Goal: Find specific page/section: Find specific page/section

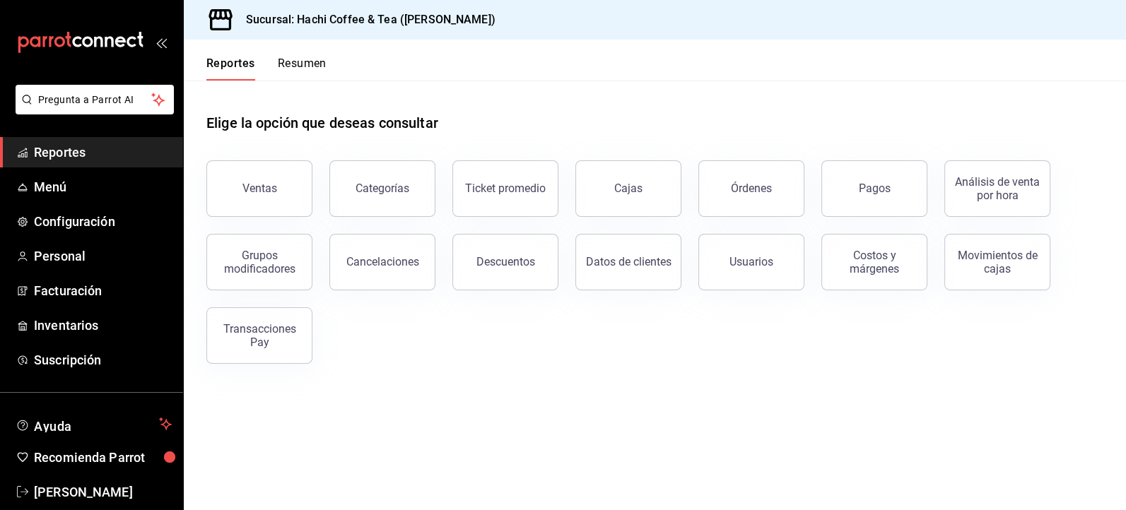
click at [276, 195] on button "Ventas" at bounding box center [259, 188] width 106 height 57
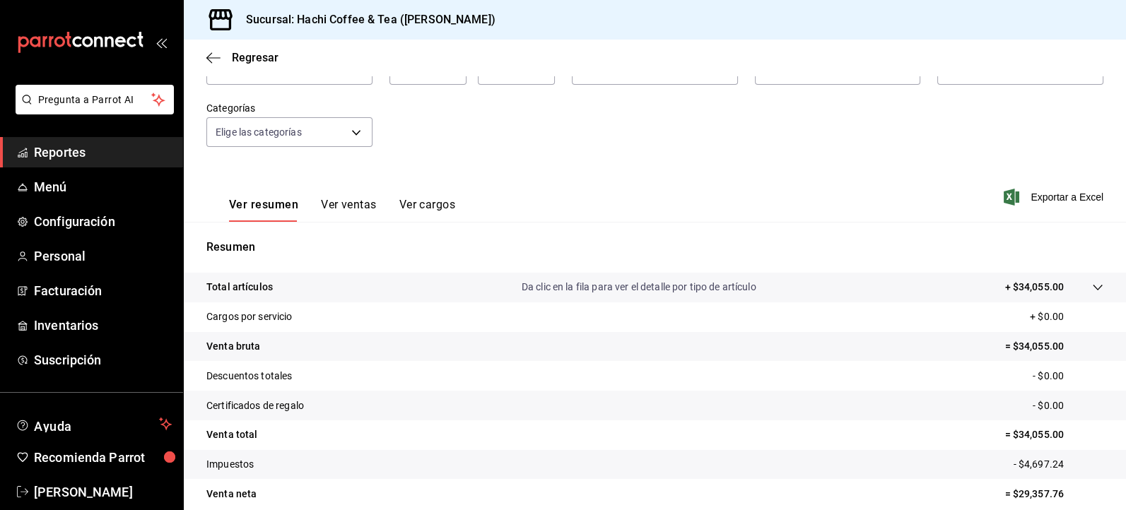
scroll to position [109, 0]
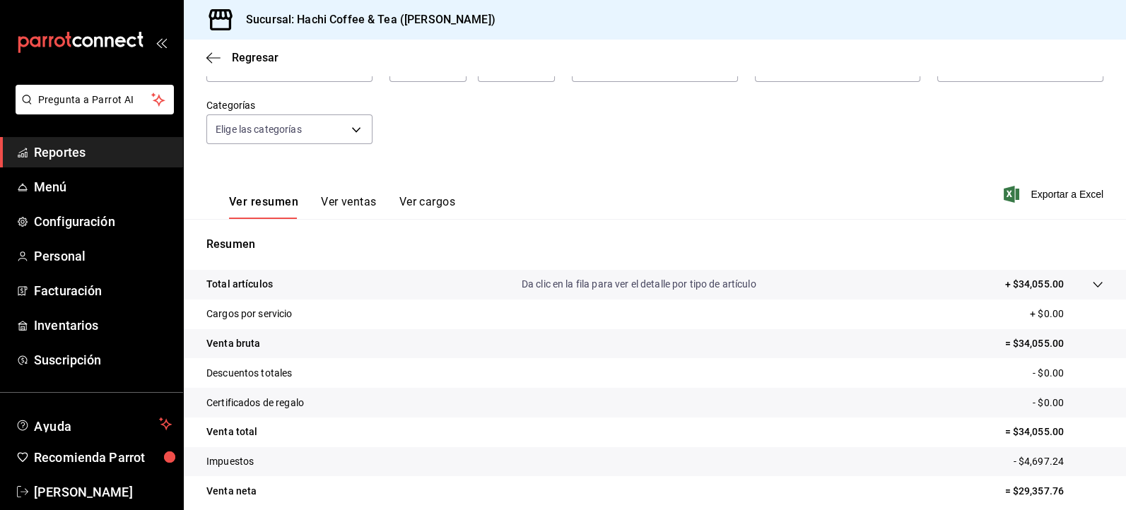
click at [57, 148] on span "Reportes" at bounding box center [103, 152] width 138 height 19
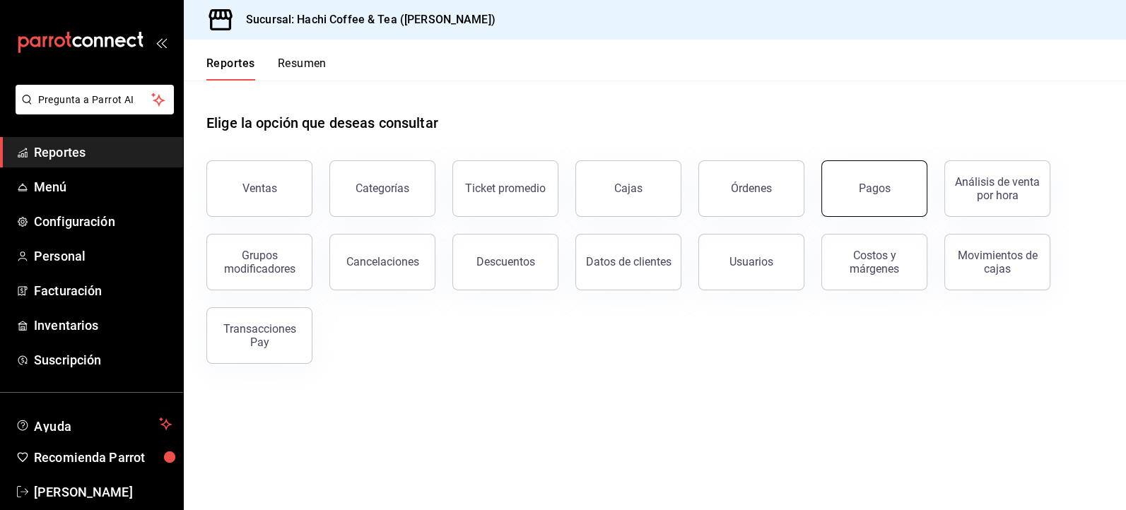
click at [866, 192] on div "Pagos" at bounding box center [875, 188] width 32 height 13
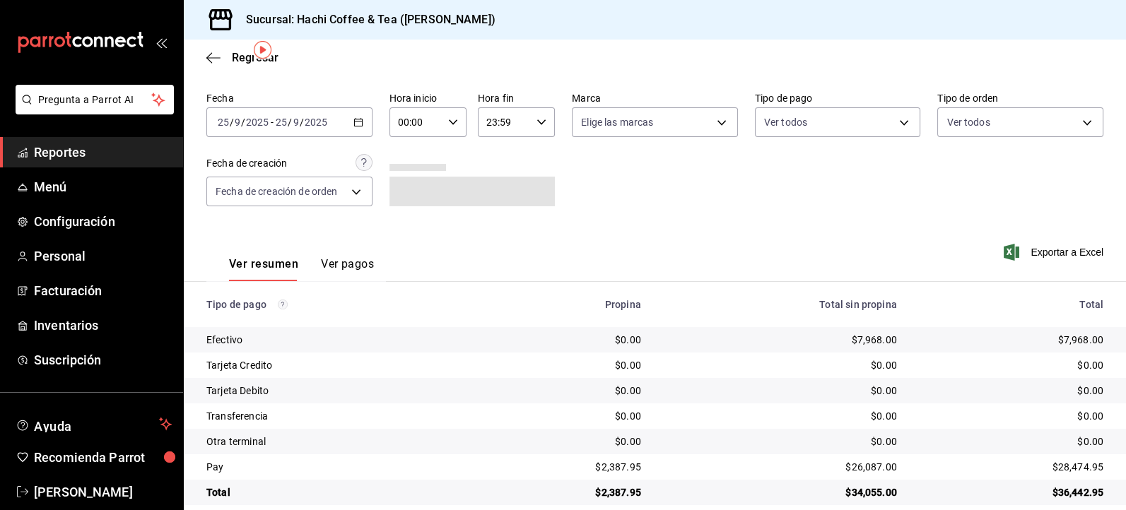
scroll to position [54, 0]
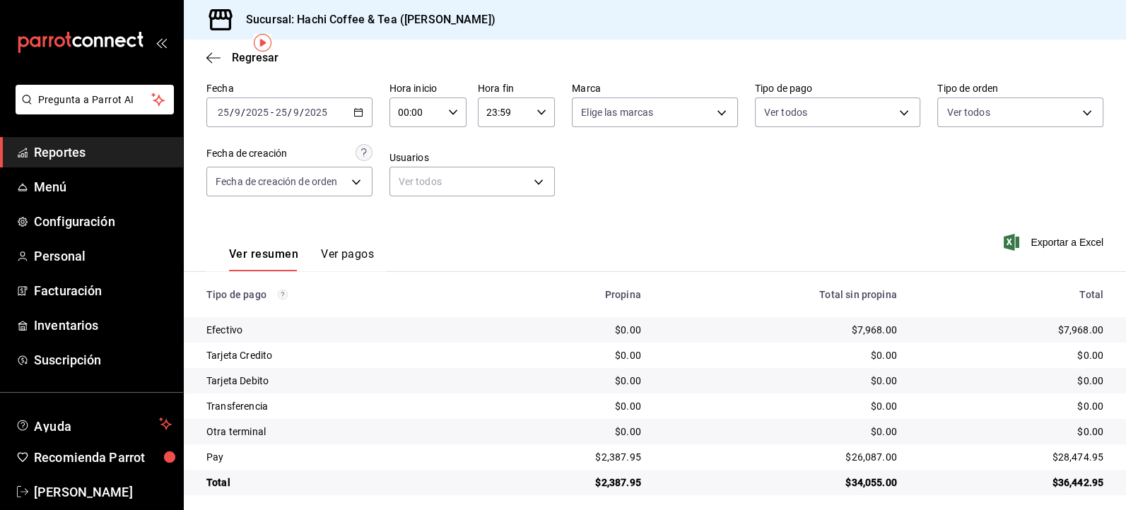
click at [81, 153] on span "Reportes" at bounding box center [103, 152] width 138 height 19
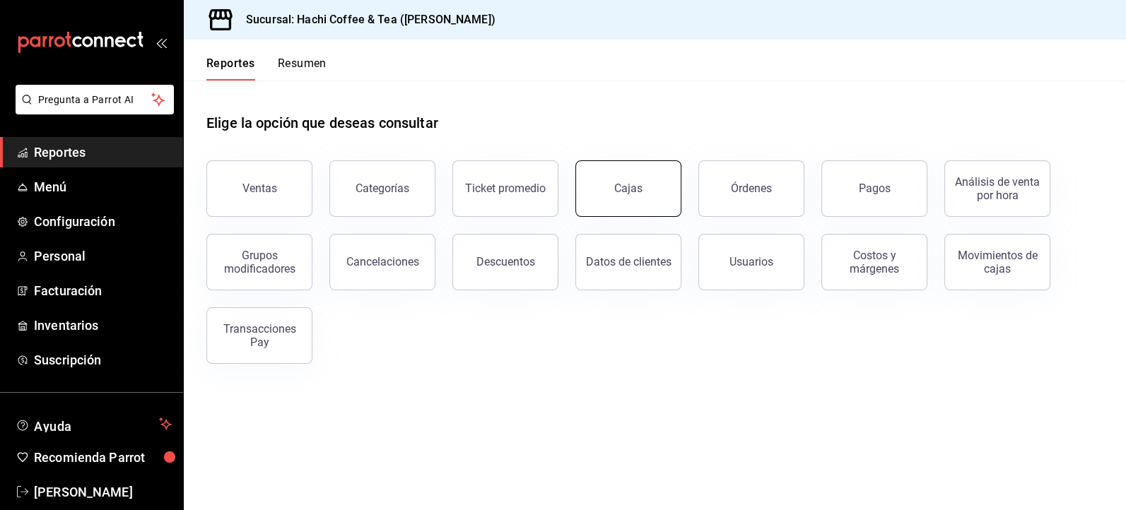
click at [637, 208] on link "Cajas" at bounding box center [628, 188] width 106 height 57
